Goal: Navigation & Orientation: Find specific page/section

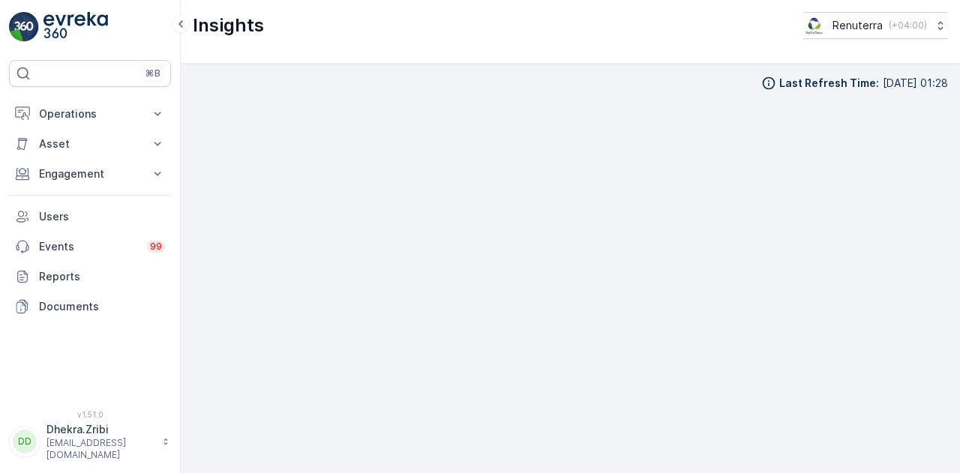
scroll to position [33, 0]
click at [154, 115] on icon at bounding box center [157, 113] width 15 height 15
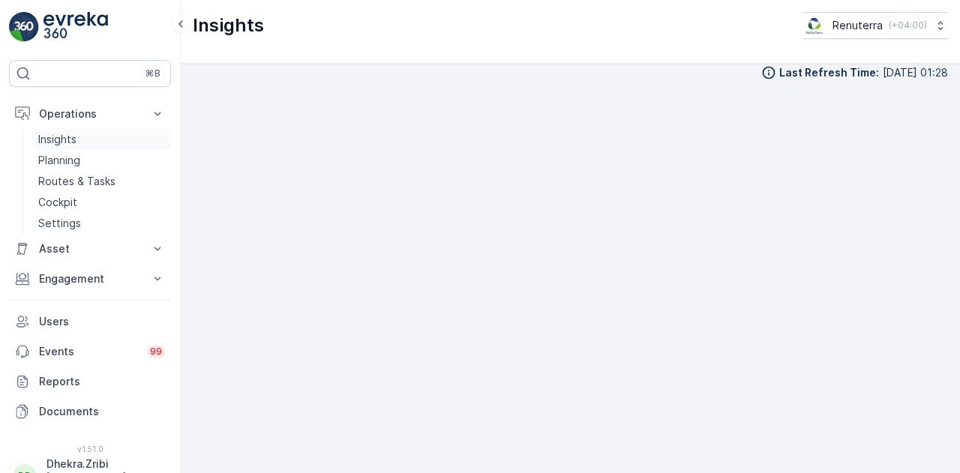
click at [112, 135] on link "Insights" at bounding box center [101, 139] width 139 height 21
click at [103, 274] on p "Engagement" at bounding box center [90, 278] width 102 height 15
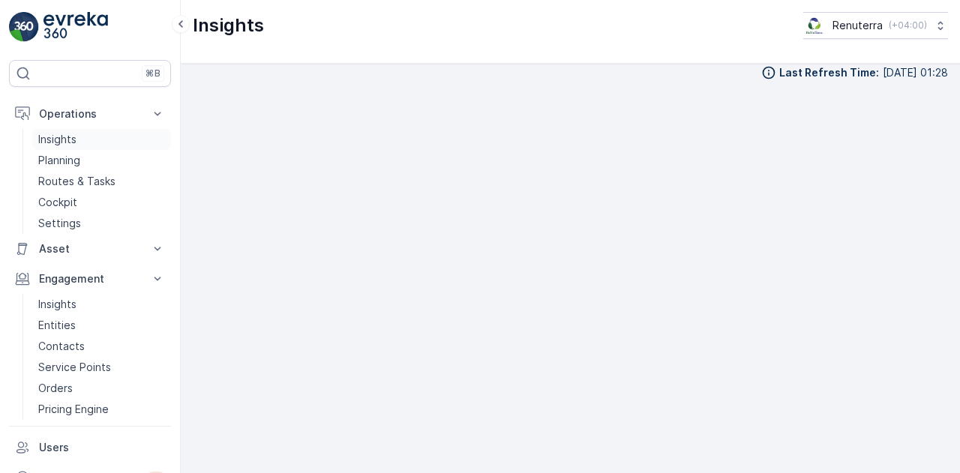
click at [71, 133] on p "Insights" at bounding box center [57, 139] width 38 height 15
click at [69, 135] on p "Insights" at bounding box center [57, 139] width 38 height 15
click at [96, 134] on link "Insights" at bounding box center [101, 139] width 139 height 21
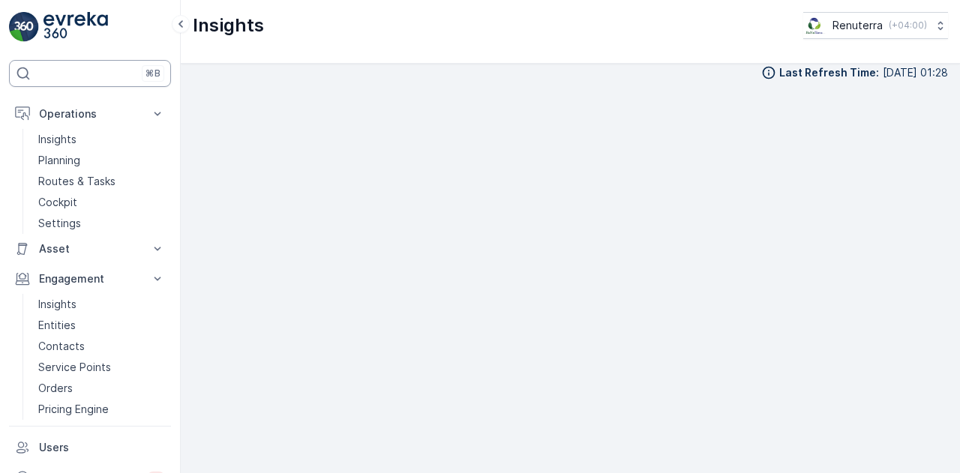
drag, startPoint x: 175, startPoint y: 106, endPoint x: 166, endPoint y: 74, distance: 33.5
click at [166, 74] on div "⌘B Operations Insights Planning Routes & Tasks Cockpit Settings Asset Assets En…" at bounding box center [90, 236] width 181 height 473
click at [56, 134] on p "Insights" at bounding box center [57, 139] width 38 height 15
click at [70, 119] on p "Operations" at bounding box center [90, 113] width 102 height 15
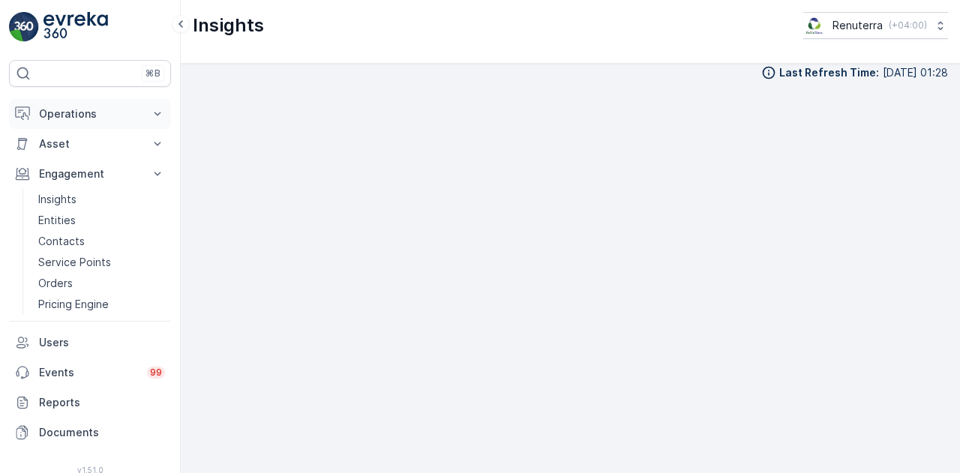
click at [72, 116] on p "Operations" at bounding box center [90, 113] width 102 height 15
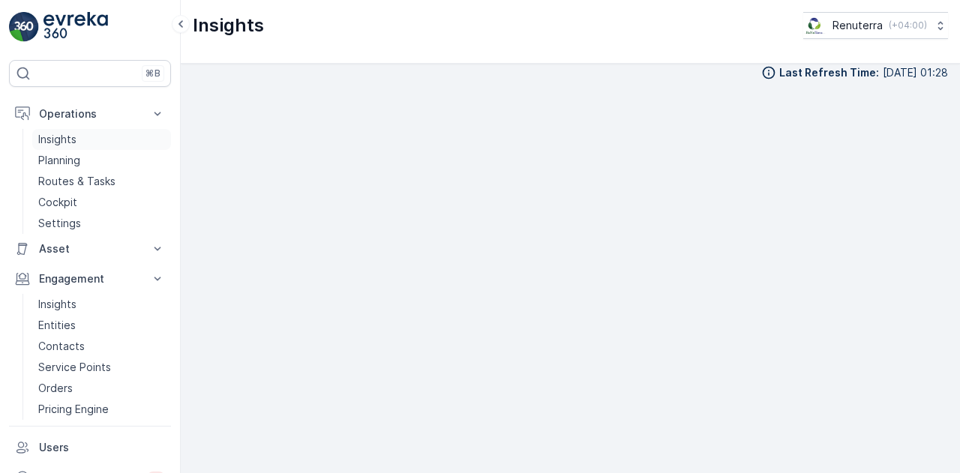
click at [73, 139] on p "Insights" at bounding box center [57, 139] width 38 height 15
click at [73, 158] on p "Planning" at bounding box center [59, 160] width 42 height 15
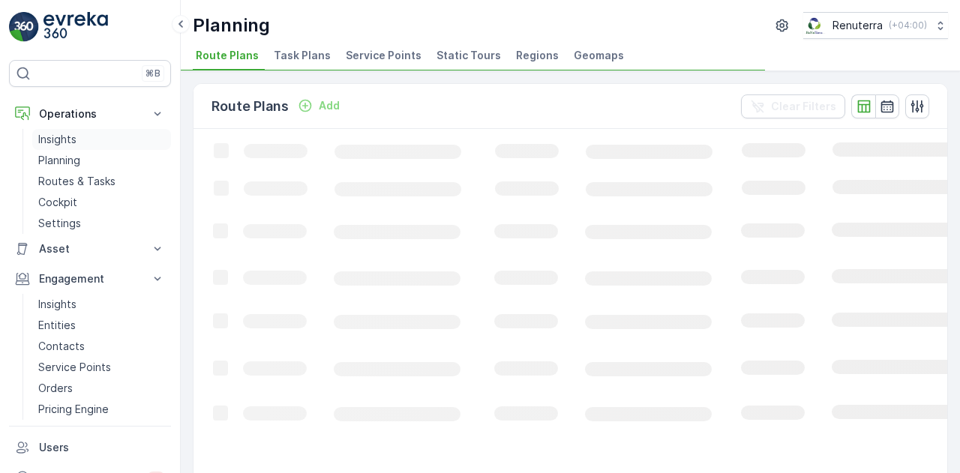
click at [64, 137] on p "Insights" at bounding box center [57, 139] width 38 height 15
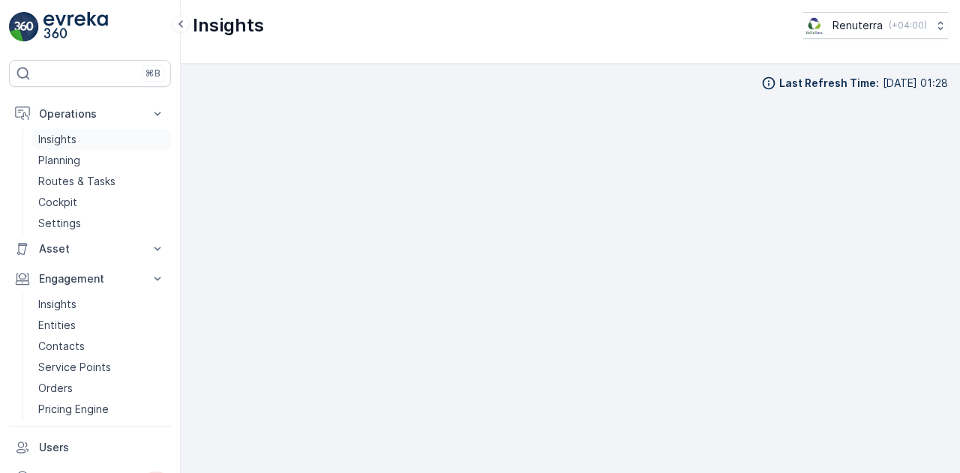
click at [64, 137] on p "Insights" at bounding box center [57, 139] width 38 height 15
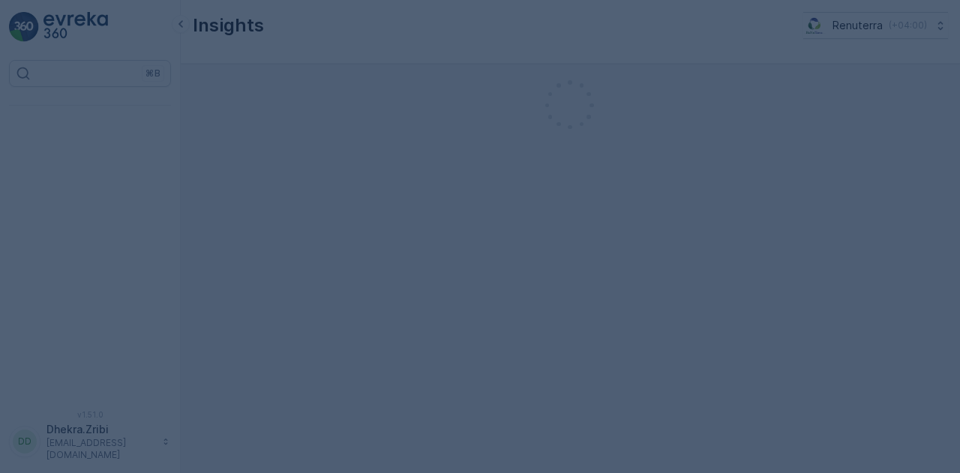
scroll to position [33, 0]
